Goal: Task Accomplishment & Management: Use online tool/utility

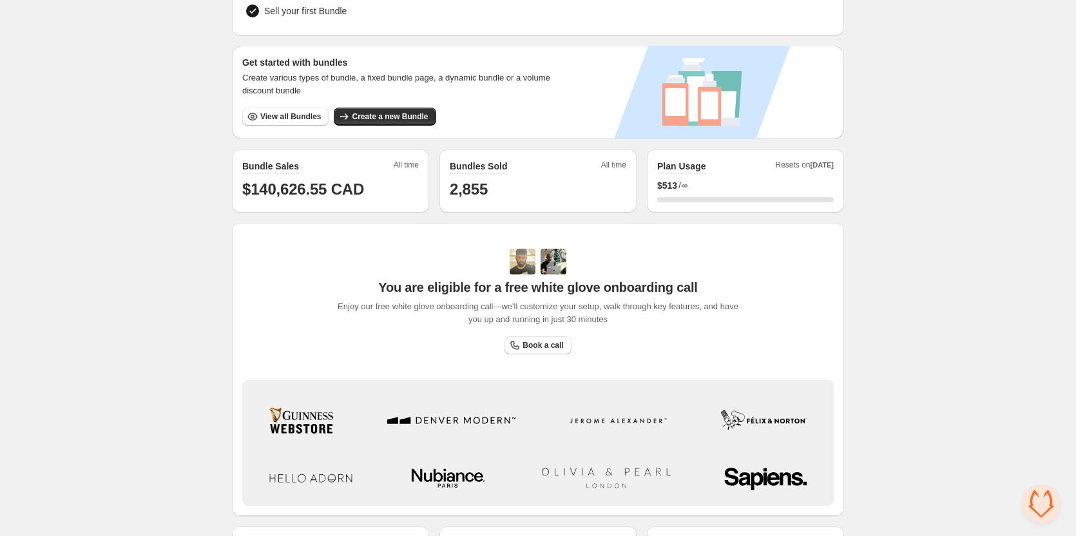
scroll to position [193, 0]
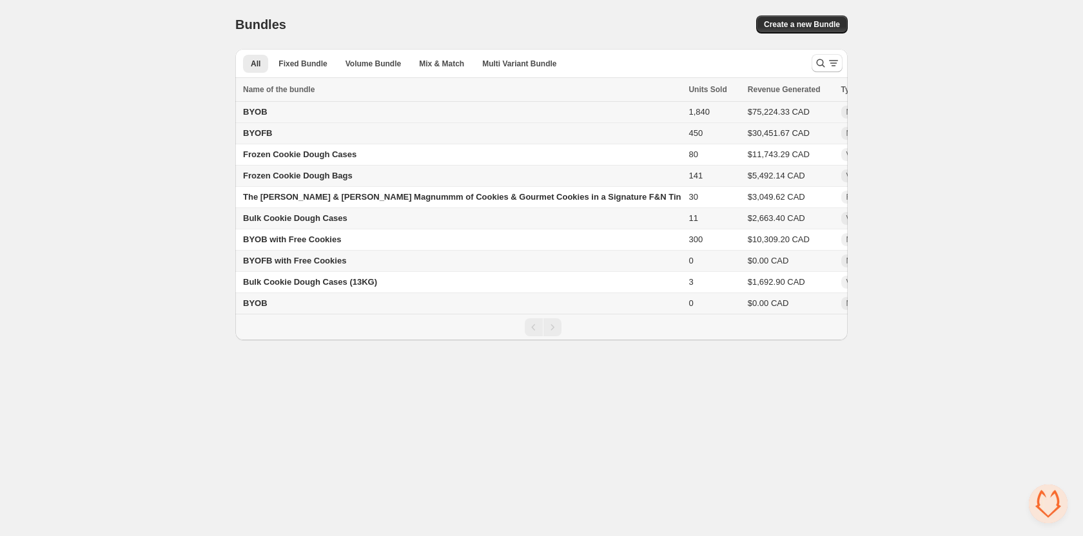
click at [257, 110] on span "BYOB" at bounding box center [255, 112] width 24 height 10
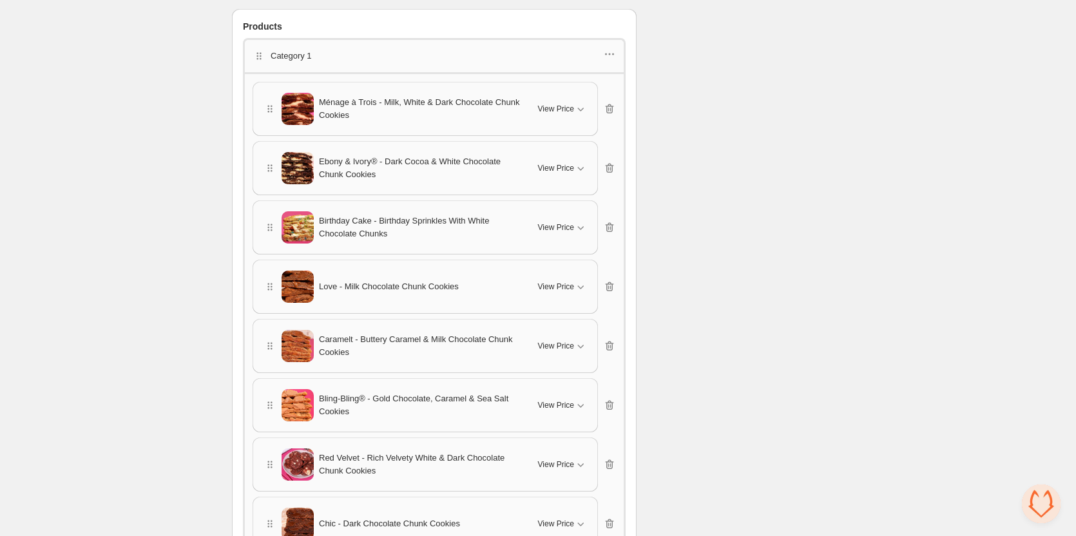
scroll to position [1224, 0]
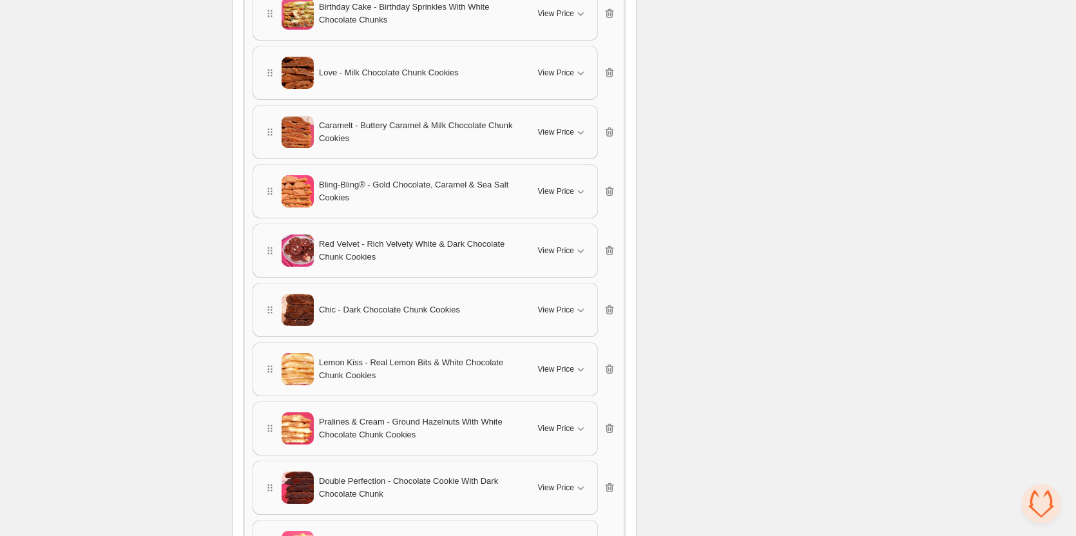
click at [385, 191] on span "Bling-Bling® - Gold Chocolate, Caramel & Sea Salt Cookies" at bounding box center [421, 192] width 204 height 26
click at [551, 189] on span "View Price" at bounding box center [556, 191] width 36 height 10
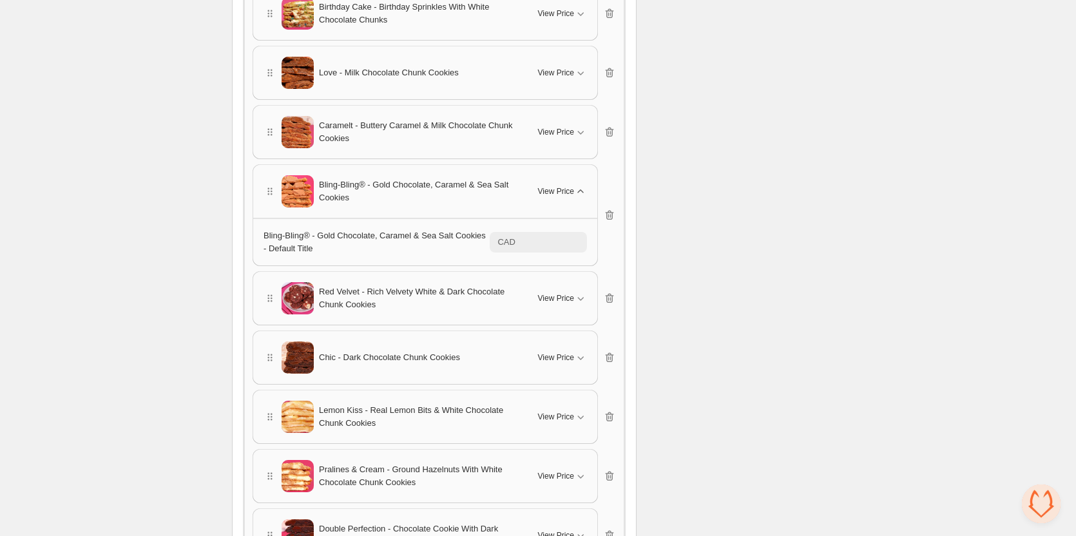
click at [551, 189] on span "View Price" at bounding box center [556, 191] width 36 height 10
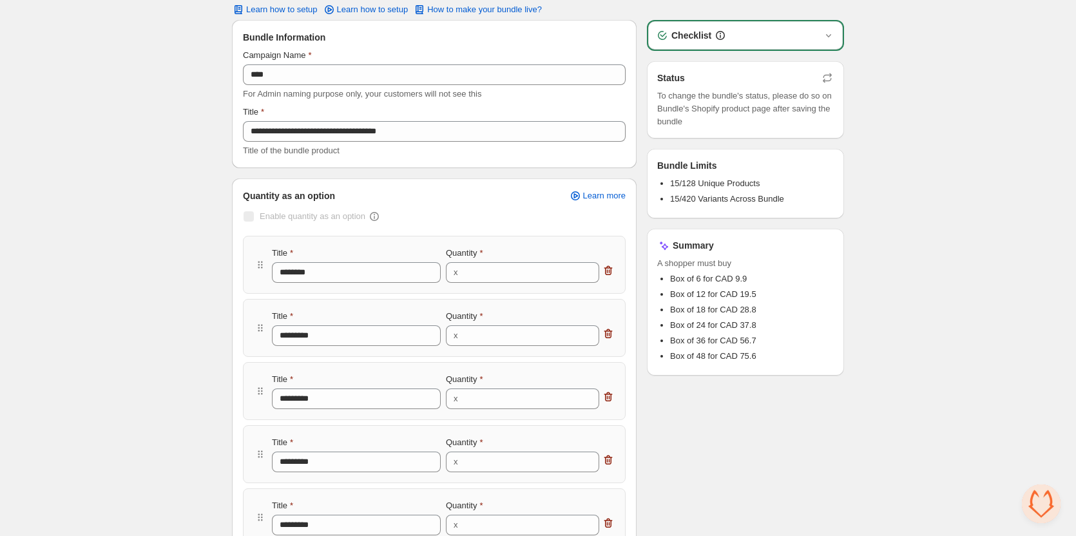
scroll to position [0, 0]
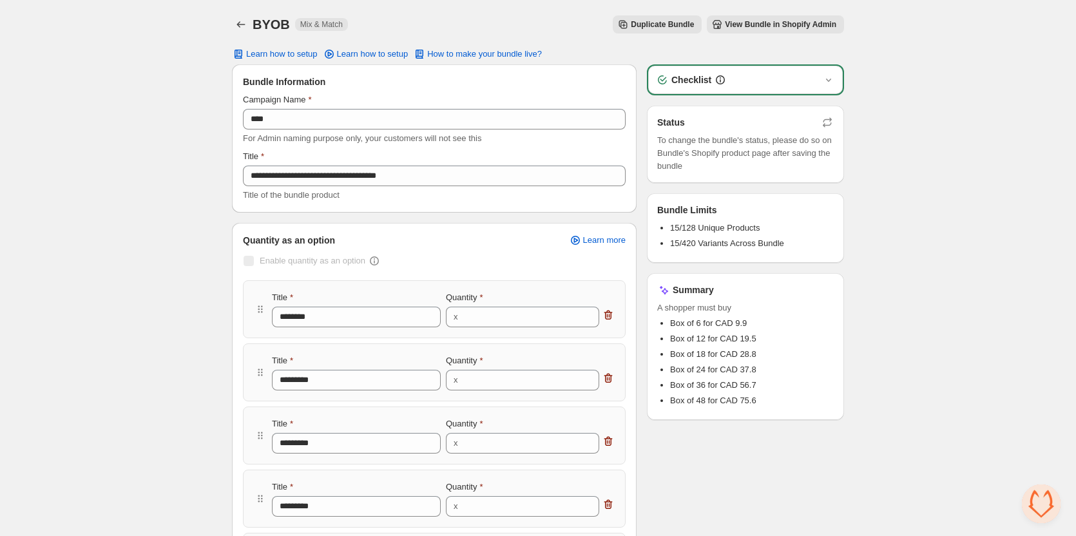
click at [763, 23] on span "View Bundle in Shopify Admin" at bounding box center [780, 24] width 111 height 10
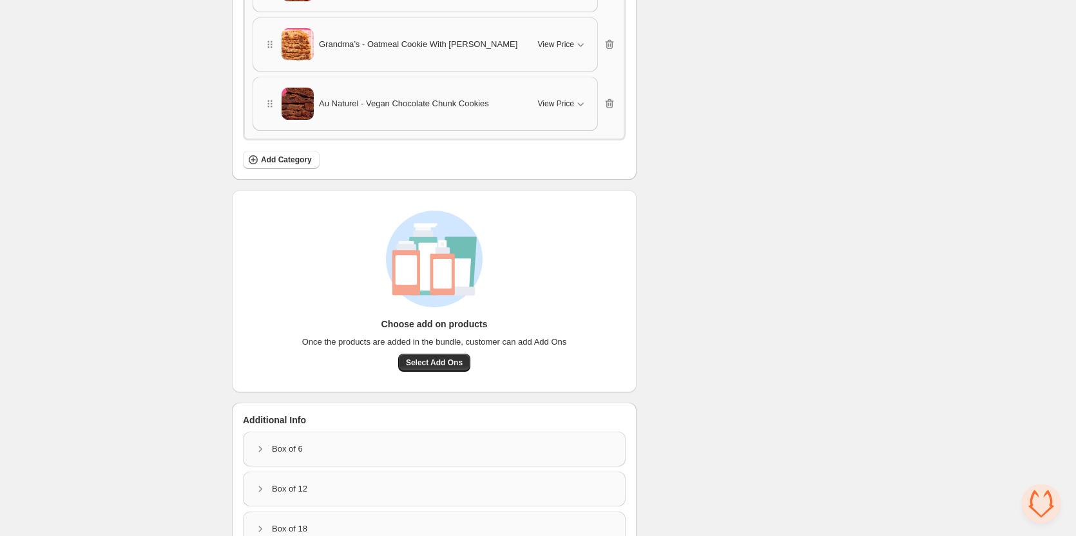
scroll to position [1933, 0]
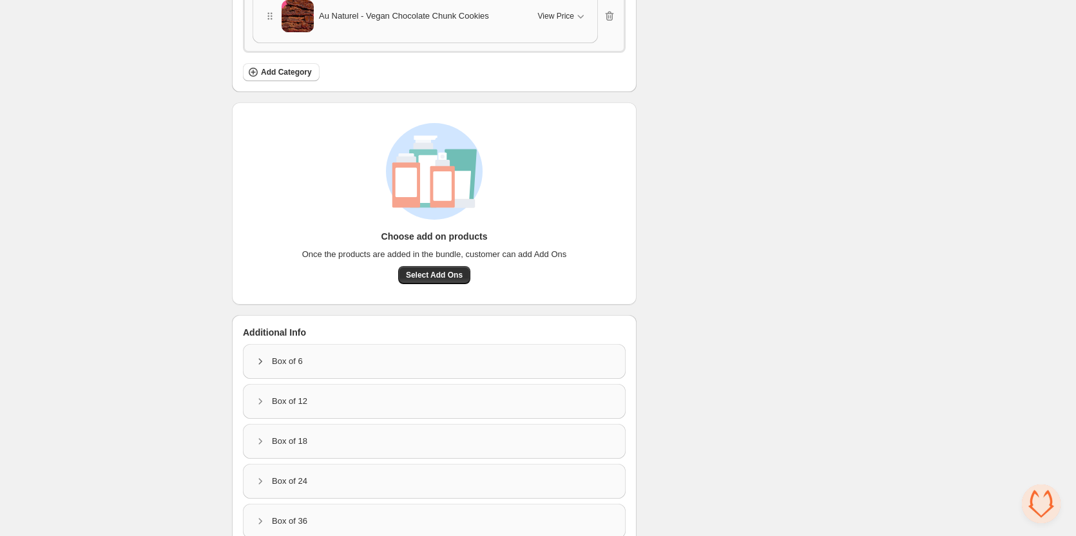
click at [257, 362] on icon "button" at bounding box center [260, 361] width 13 height 13
click at [257, 361] on icon "button" at bounding box center [260, 361] width 13 height 13
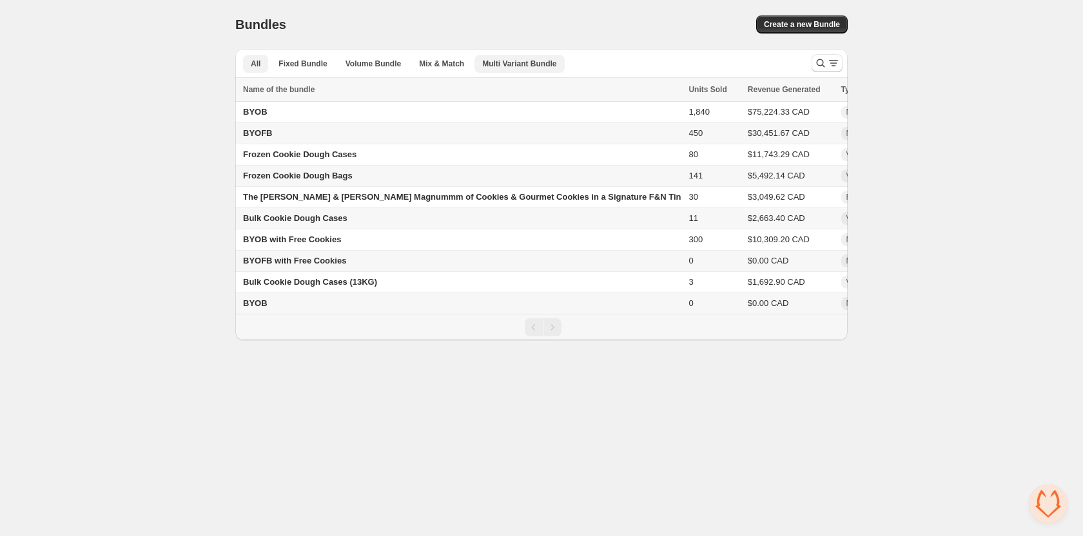
click at [507, 58] on button "Multi Variant Bundle" at bounding box center [519, 64] width 90 height 18
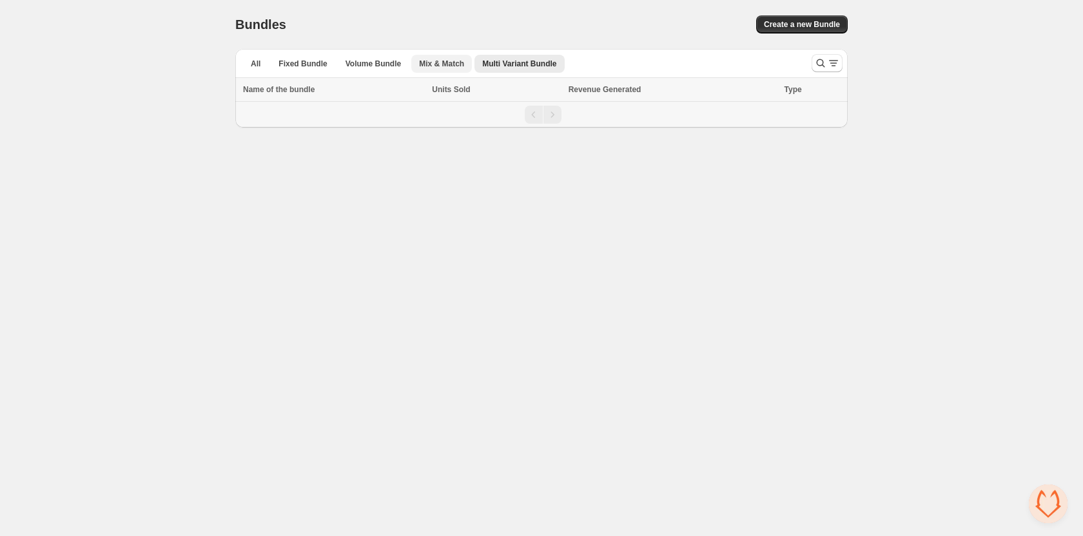
click at [438, 60] on span "Mix & Match" at bounding box center [441, 64] width 45 height 10
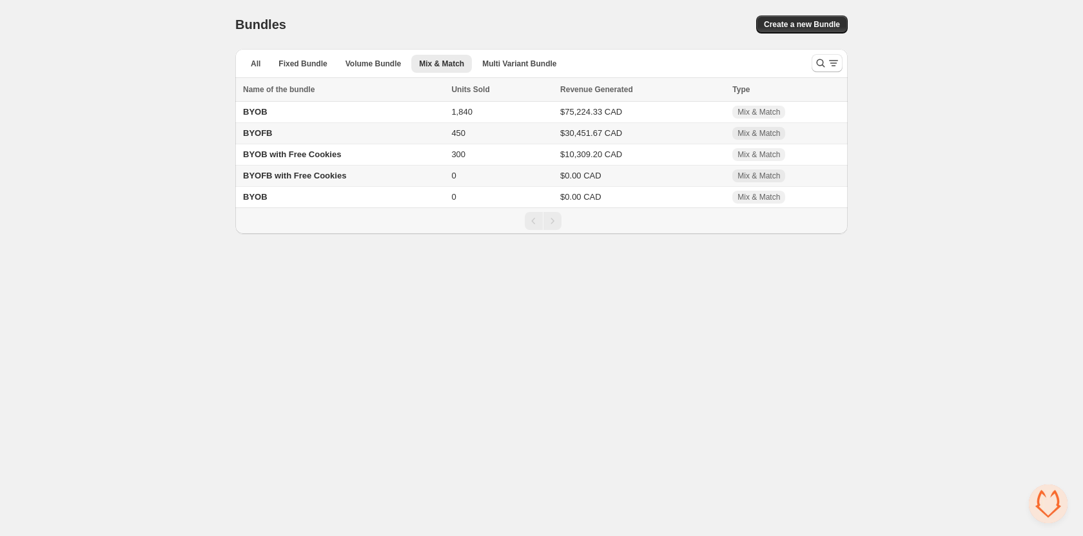
click at [253, 131] on span "BYOFB" at bounding box center [258, 133] width 30 height 10
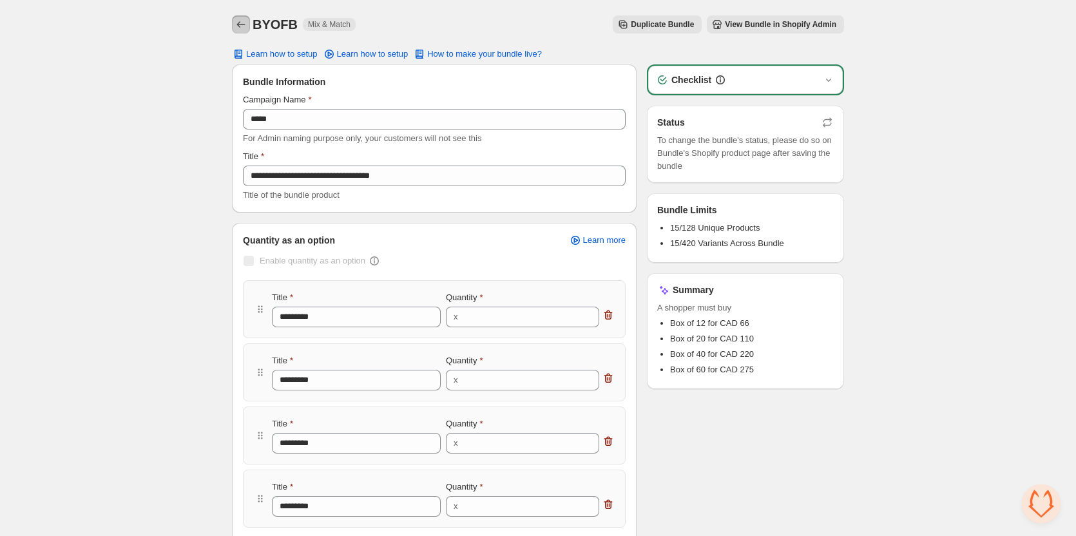
click at [238, 20] on icon "Back" at bounding box center [241, 24] width 13 height 13
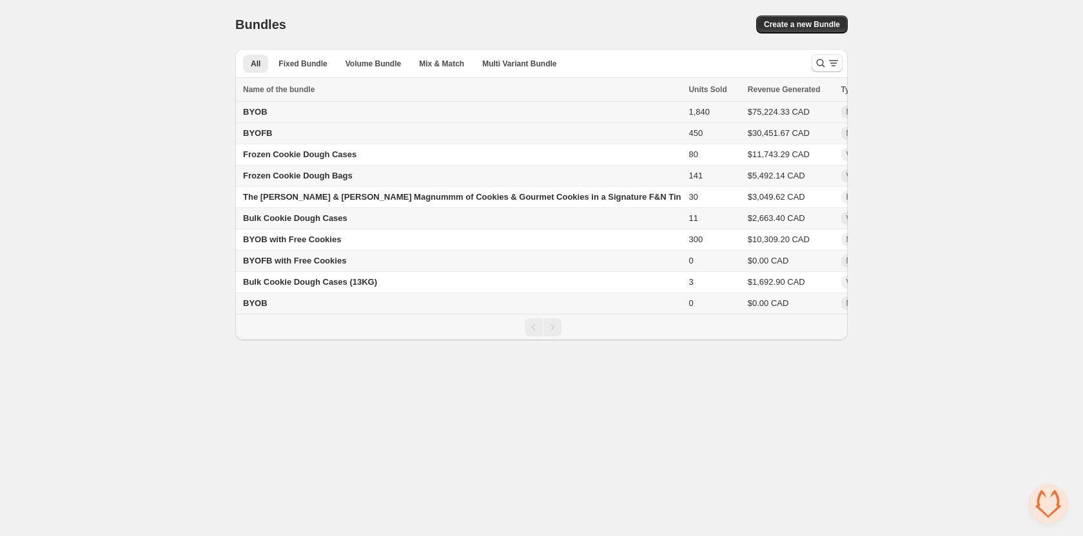
click at [259, 111] on span "BYOB" at bounding box center [255, 112] width 24 height 10
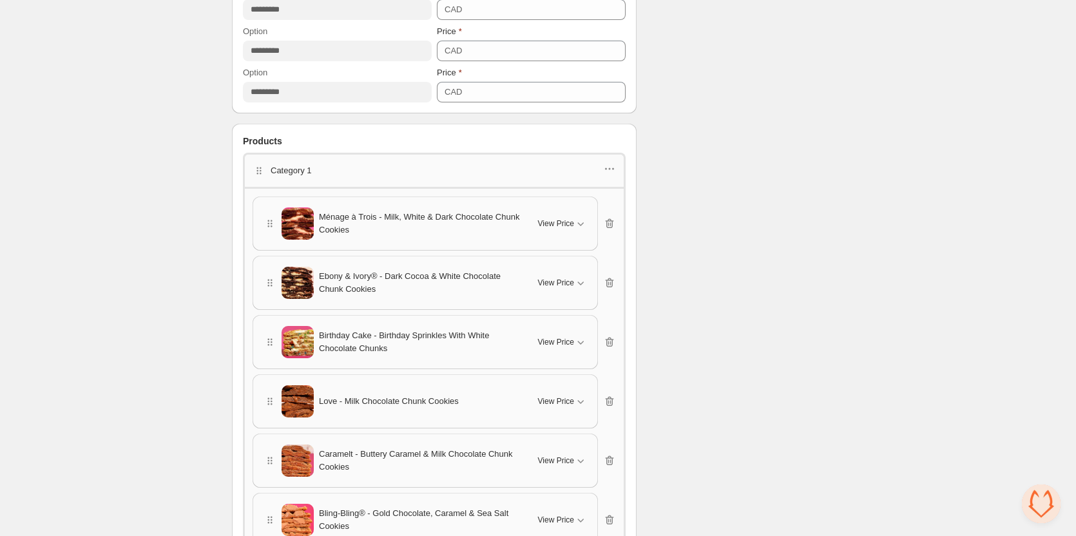
scroll to position [902, 0]
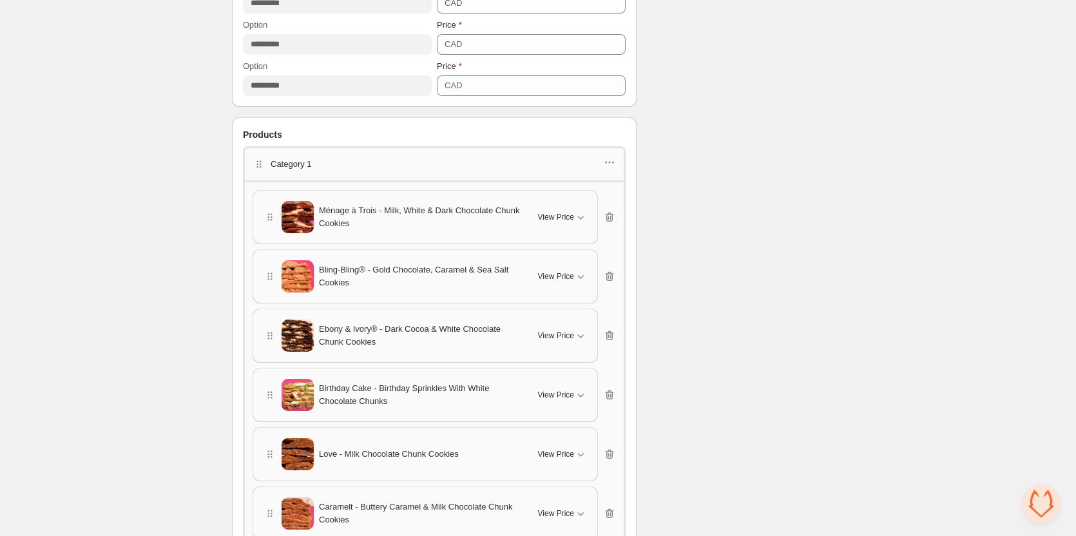
click at [806, 282] on div "Checklist Status To change the bundle's status, please do so on Bundle's Shopif…" at bounding box center [745, 408] width 197 height 2492
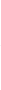
scroll to position [2048, 0]
